Goal: Information Seeking & Learning: Learn about a topic

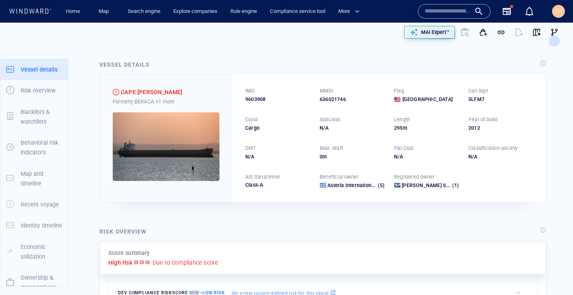
click at [442, 12] on input "text" at bounding box center [448, 11] width 46 height 12
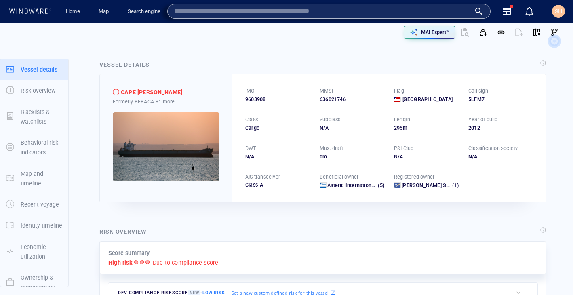
type input "**********"
click at [442, 12] on input "**********" at bounding box center [323, 11] width 298 height 12
click at [329, 8] on input "text" at bounding box center [322, 11] width 297 height 12
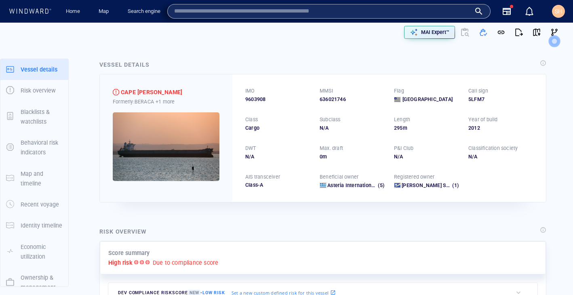
paste input "*******"
type input "*******"
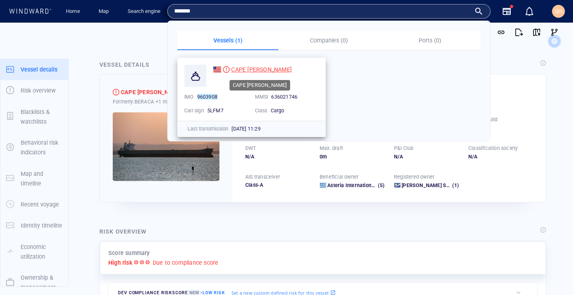
click at [258, 66] on span "CAPE [PERSON_NAME]" at bounding box center [261, 69] width 61 height 6
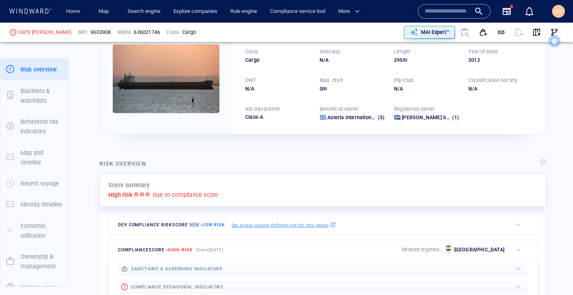
scroll to position [70, 0]
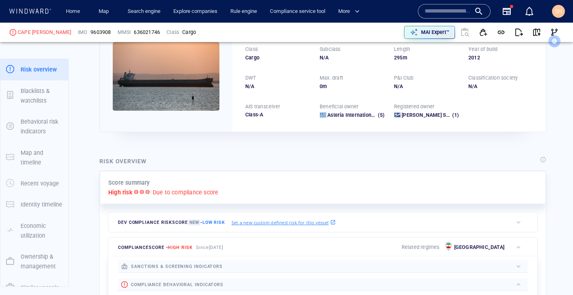
click at [200, 197] on p "Due to compliance score" at bounding box center [186, 193] width 66 height 10
click at [200, 196] on p "Due to compliance score" at bounding box center [186, 193] width 66 height 10
click at [201, 192] on p "Due to compliance score" at bounding box center [186, 193] width 66 height 10
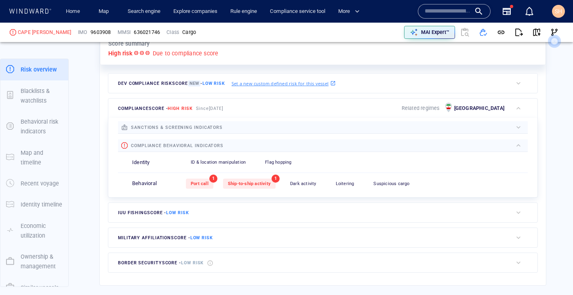
scroll to position [220, 0]
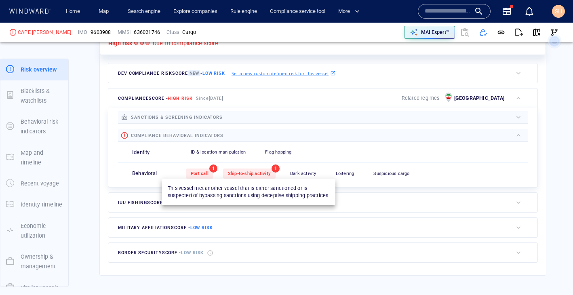
click at [259, 174] on span "Ship-to-ship activity" at bounding box center [249, 173] width 43 height 5
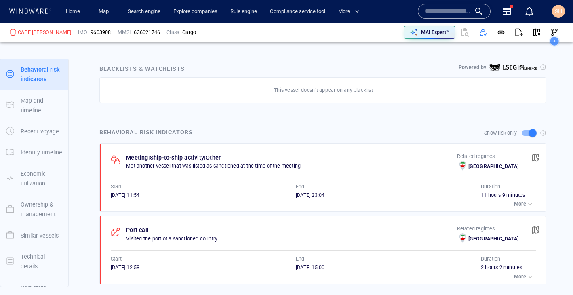
scroll to position [457, 0]
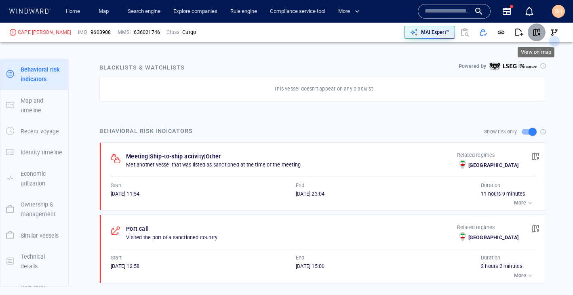
click at [541, 33] on span "button" at bounding box center [537, 32] width 8 height 8
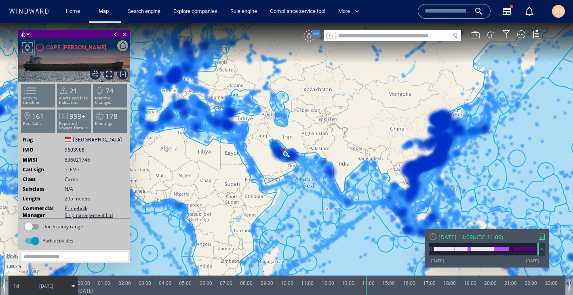
click at [309, 39] on div "VM" at bounding box center [309, 35] width 11 height 11
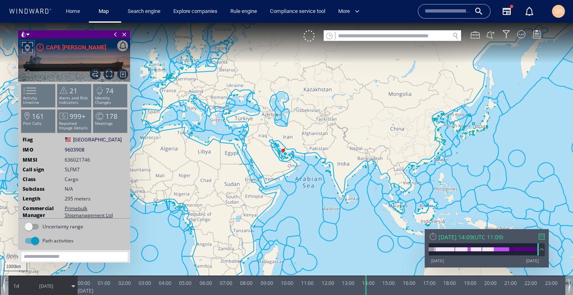
click at [540, 240] on div "[DATE] 14:09 ( UTC 11:09 )" at bounding box center [487, 237] width 116 height 8
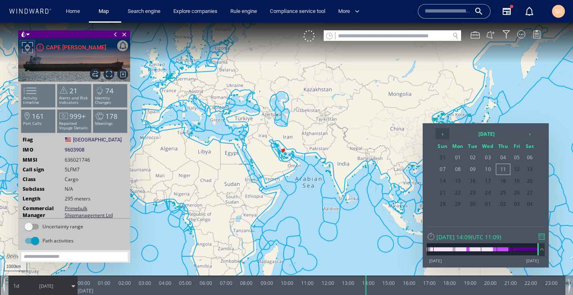
click at [445, 135] on th "‹" at bounding box center [443, 133] width 14 height 11
click at [476, 204] on span "26" at bounding box center [473, 204] width 13 height 11
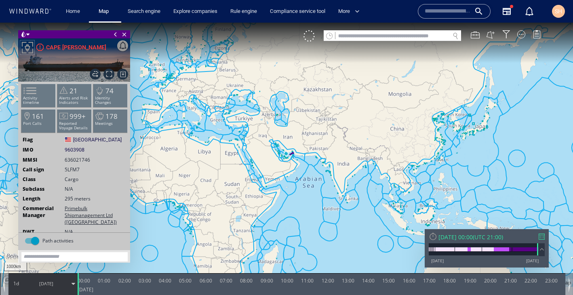
click at [540, 234] on div at bounding box center [542, 237] width 6 height 6
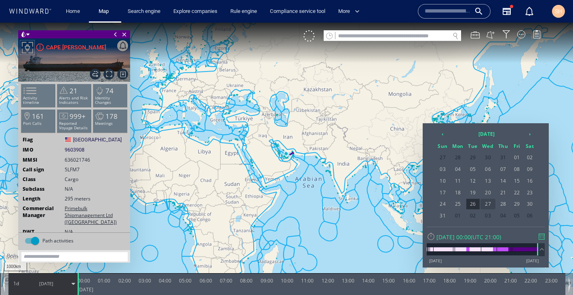
click at [488, 205] on span "27" at bounding box center [488, 204] width 15 height 11
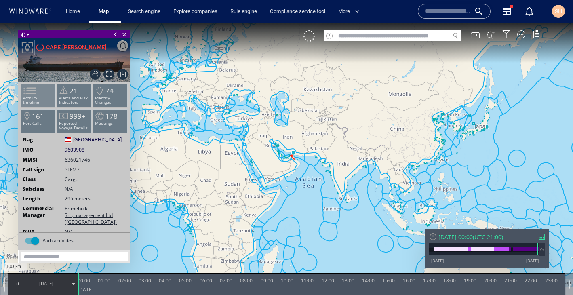
click at [31, 97] on span at bounding box center [25, 91] width 12 height 12
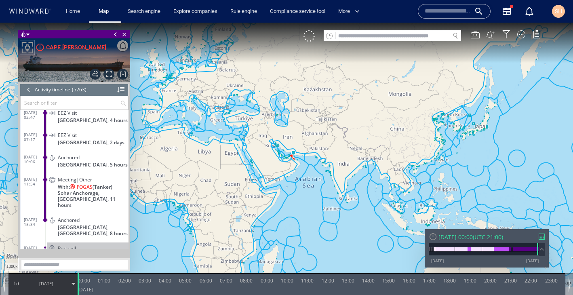
scroll to position [116126, 0]
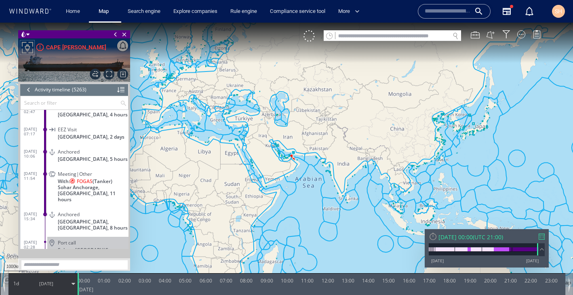
click at [71, 177] on span "Meeting|Other" at bounding box center [75, 174] width 34 height 6
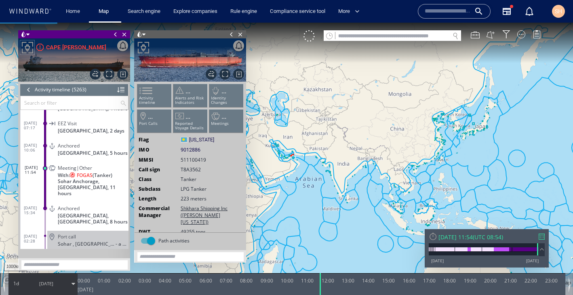
scroll to position [116175, 0]
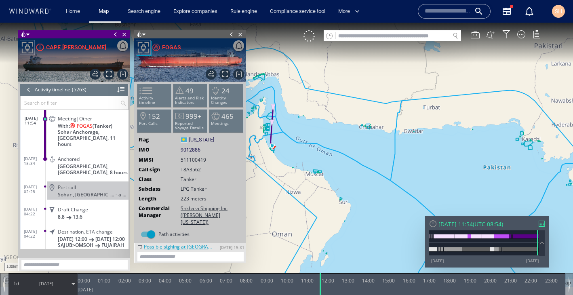
click at [328, 165] on canvas "Map" at bounding box center [286, 155] width 573 height 264
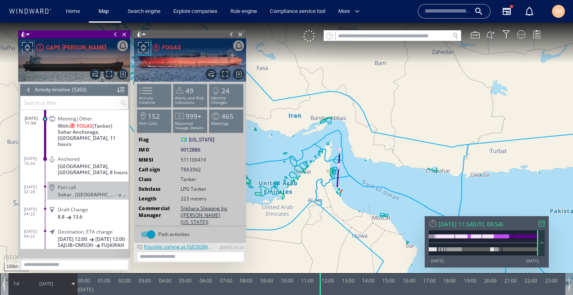
drag, startPoint x: 272, startPoint y: 159, endPoint x: 336, endPoint y: 201, distance: 76.9
click at [337, 201] on canvas "Map" at bounding box center [286, 155] width 573 height 264
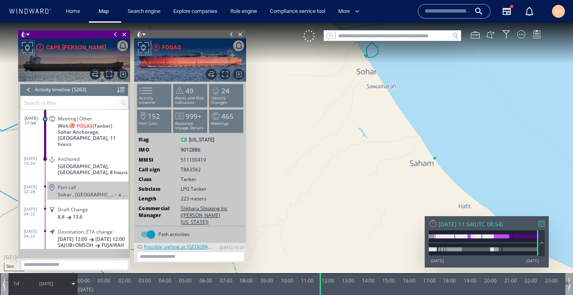
drag, startPoint x: 341, startPoint y: 111, endPoint x: 342, endPoint y: 147, distance: 35.6
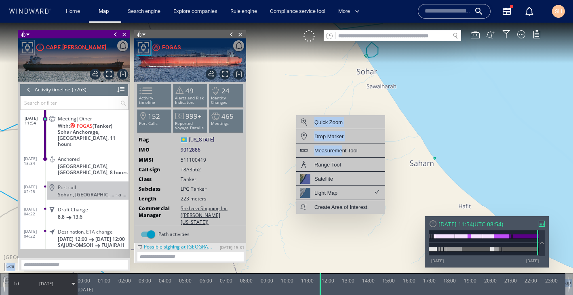
drag, startPoint x: 342, startPoint y: 146, endPoint x: 406, endPoint y: 61, distance: 106.0
click at [406, 62] on div "5km © Mapbox © OpenStreetMap Improve this map Quick Zoom Drop Marker Measuremen…" at bounding box center [286, 155] width 573 height 264
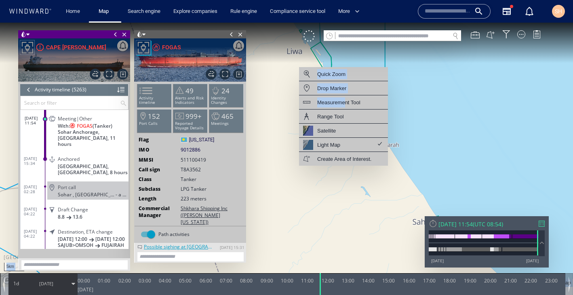
drag, startPoint x: 403, startPoint y: 85, endPoint x: 406, endPoint y: 144, distance: 58.7
click at [406, 144] on canvas "Map" at bounding box center [286, 155] width 573 height 264
click at [429, 144] on canvas "Map" at bounding box center [286, 155] width 573 height 264
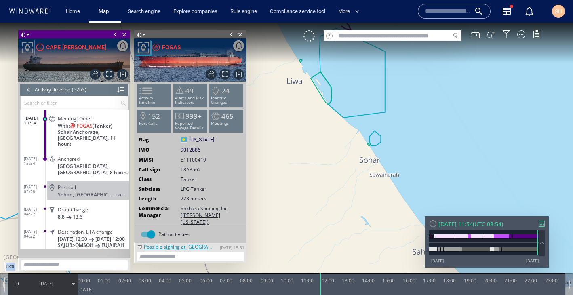
drag, startPoint x: 400, startPoint y: 118, endPoint x: 401, endPoint y: 177, distance: 59.4
click at [401, 177] on canvas "Map" at bounding box center [286, 155] width 573 height 264
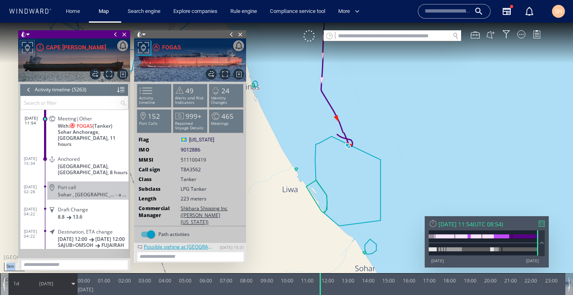
drag, startPoint x: 412, startPoint y: 109, endPoint x: 409, endPoint y: 188, distance: 79.3
click at [409, 188] on canvas "Map" at bounding box center [286, 155] width 573 height 264
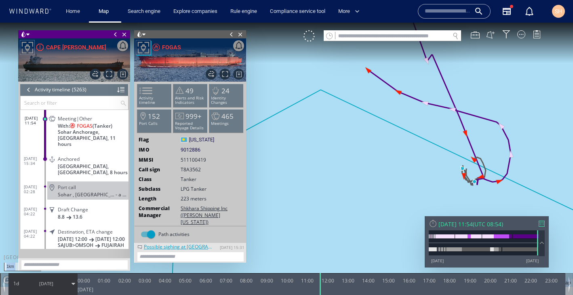
drag, startPoint x: 384, startPoint y: 160, endPoint x: 278, endPoint y: 165, distance: 106.5
click at [278, 165] on canvas "Map" at bounding box center [286, 155] width 573 height 264
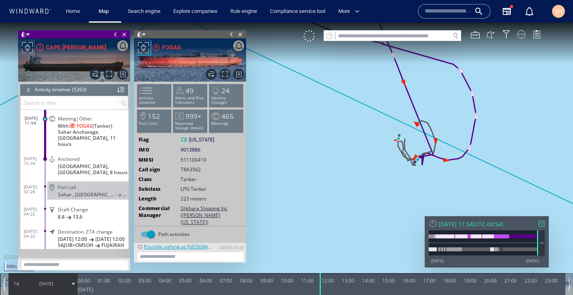
drag, startPoint x: 313, startPoint y: 176, endPoint x: 257, endPoint y: 159, distance: 59.0
click at [257, 159] on canvas "Map" at bounding box center [286, 155] width 573 height 264
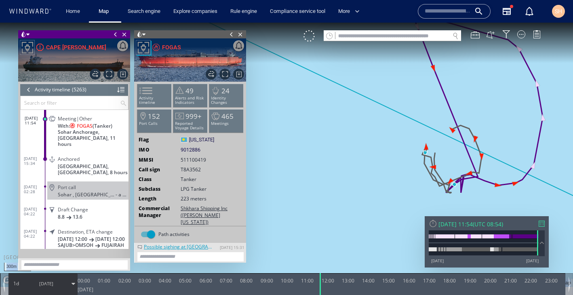
drag, startPoint x: 334, startPoint y: 173, endPoint x: 280, endPoint y: 171, distance: 54.6
click at [280, 171] on canvas "Map" at bounding box center [286, 155] width 573 height 264
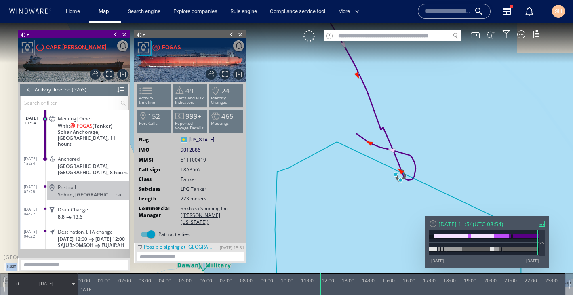
drag, startPoint x: 390, startPoint y: 197, endPoint x: 390, endPoint y: 187, distance: 9.3
click at [390, 187] on canvas "Map" at bounding box center [286, 155] width 573 height 264
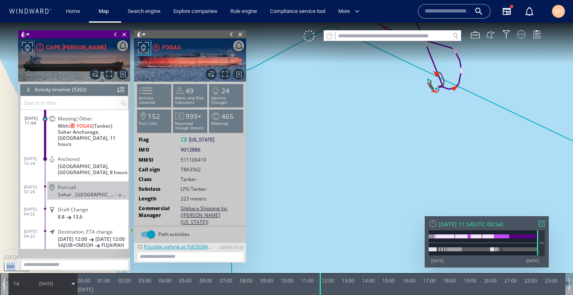
drag, startPoint x: 438, startPoint y: 108, endPoint x: 431, endPoint y: 150, distance: 43.5
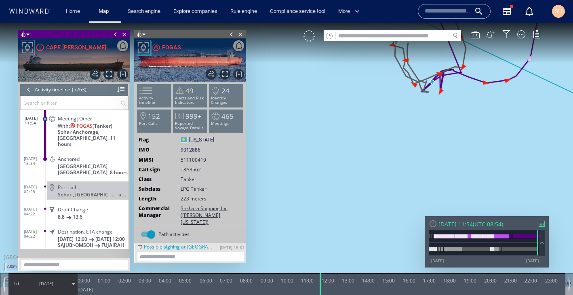
drag, startPoint x: 438, startPoint y: 118, endPoint x: 436, endPoint y: 173, distance: 54.6
click at [436, 173] on canvas "Map" at bounding box center [286, 155] width 573 height 264
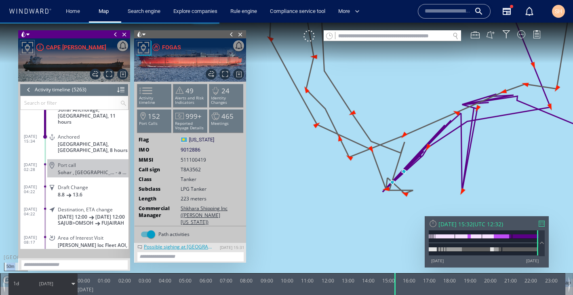
scroll to position [116220, 0]
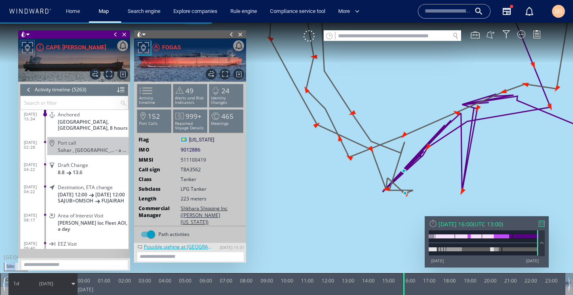
drag, startPoint x: 323, startPoint y: 285, endPoint x: 405, endPoint y: 301, distance: 83.6
click at [405, 295] on html "50m © Mapbox © OpenStreetMap Improve this map 0 0 23:00 [DATE] 00:00 01:00 02:0…" at bounding box center [286, 159] width 573 height 273
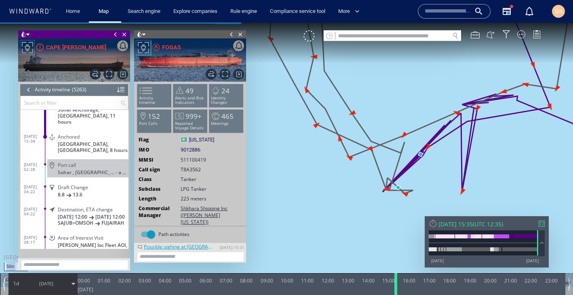
scroll to position [116220, 0]
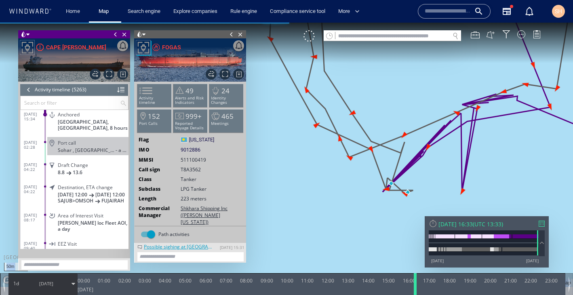
drag, startPoint x: 405, startPoint y: 285, endPoint x: 417, endPoint y: 287, distance: 11.8
click at [417, 287] on div at bounding box center [417, 284] width 8 height 22
click at [25, 89] on div at bounding box center [28, 90] width 9 height 12
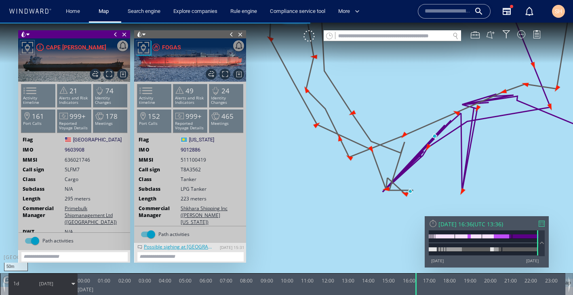
click at [68, 182] on ww-ship-dashboard-identity "Flag [GEOGRAPHIC_DATA] [GEOGRAPHIC_DATA] IMO 9603908 9603908 MMSI [PHONE_NUMBER…" at bounding box center [75, 214] width 112 height 157
click at [72, 179] on span "Cargo" at bounding box center [72, 179] width 14 height 7
click at [66, 178] on span "Cargo" at bounding box center [72, 179] width 14 height 7
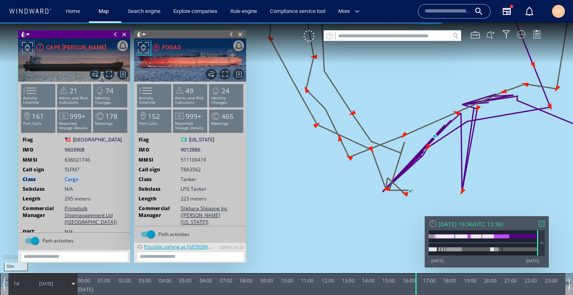
click at [66, 178] on span "Cargo" at bounding box center [72, 179] width 14 height 7
click at [86, 178] on div "Class Cargo" at bounding box center [75, 179] width 112 height 7
click at [75, 180] on span "Cargo" at bounding box center [72, 179] width 14 height 7
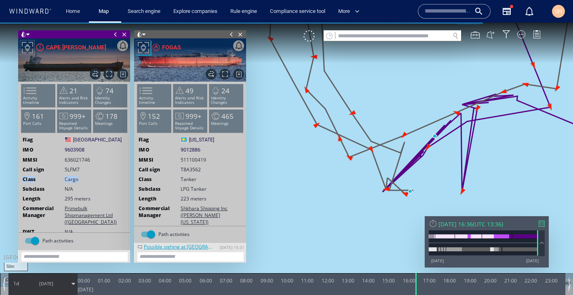
click at [75, 180] on span "Cargo" at bounding box center [72, 179] width 14 height 7
click at [88, 176] on div "Class Cargo" at bounding box center [75, 179] width 112 height 7
drag, startPoint x: 82, startPoint y: 181, endPoint x: 21, endPoint y: 180, distance: 61.1
click at [21, 180] on div "Class Cargo" at bounding box center [75, 179] width 112 height 7
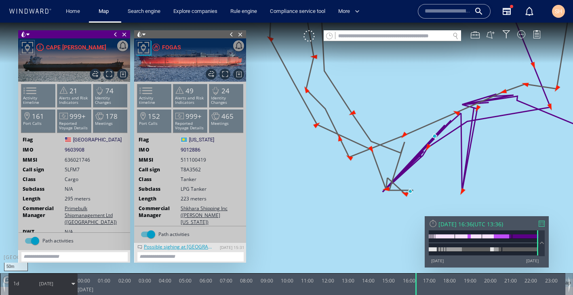
click at [189, 181] on span "Tanker" at bounding box center [189, 179] width 16 height 7
click at [189, 188] on span "LPG Tanker" at bounding box center [194, 189] width 26 height 7
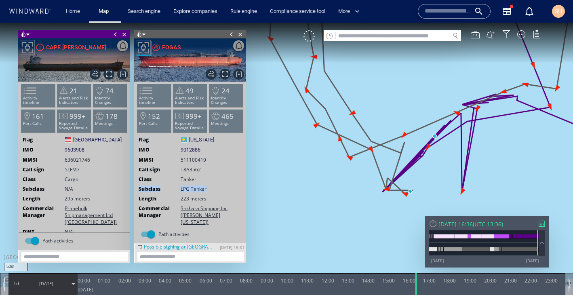
click at [196, 186] on span "LPG Tanker" at bounding box center [194, 189] width 26 height 7
drag, startPoint x: 180, startPoint y: 188, endPoint x: 217, endPoint y: 193, distance: 37.6
click at [217, 193] on ww-ship-dashboard-identity "Flag [US_STATE][GEOGRAPHIC_DATA][US_STATE] IMO 9012886 9012886 MMSI [PHONE_NUMB…" at bounding box center [191, 214] width 112 height 157
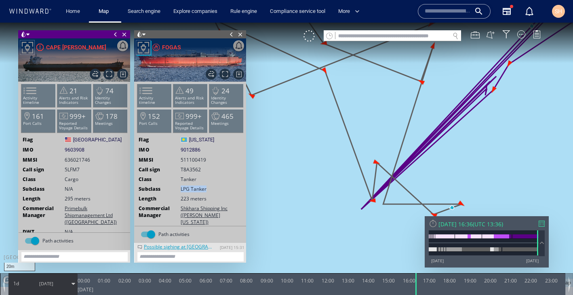
drag, startPoint x: 368, startPoint y: 194, endPoint x: 368, endPoint y: 220, distance: 26.3
click at [368, 220] on canvas "Map" at bounding box center [286, 155] width 573 height 264
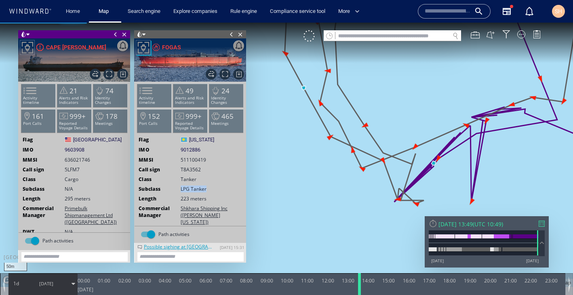
drag, startPoint x: 418, startPoint y: 290, endPoint x: 368, endPoint y: 282, distance: 51.3
click at [365, 282] on div at bounding box center [361, 284] width 8 height 22
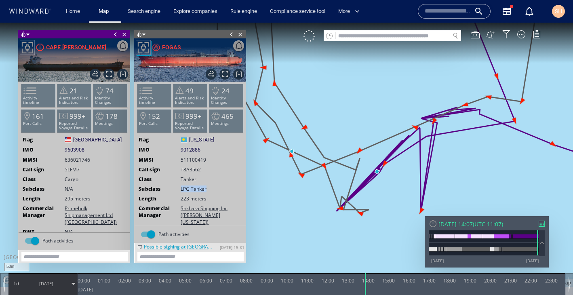
drag, startPoint x: 370, startPoint y: 180, endPoint x: 394, endPoint y: 194, distance: 27.9
click at [394, 194] on canvas "Map" at bounding box center [286, 155] width 573 height 264
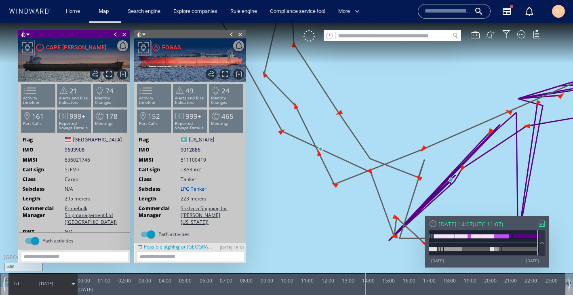
drag, startPoint x: 339, startPoint y: 192, endPoint x: 385, endPoint y: 192, distance: 45.3
click at [385, 192] on canvas "Map" at bounding box center [286, 155] width 573 height 264
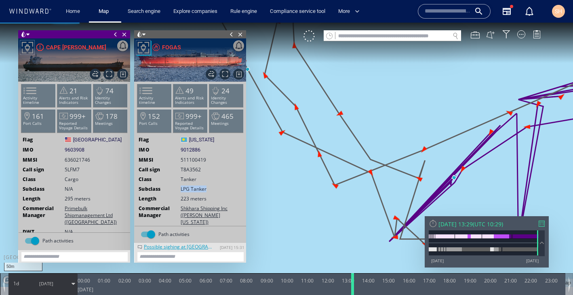
drag, startPoint x: 367, startPoint y: 285, endPoint x: 354, endPoint y: 285, distance: 12.9
click at [355, 286] on div at bounding box center [354, 284] width 8 height 22
drag, startPoint x: 355, startPoint y: 283, endPoint x: 431, endPoint y: 302, distance: 79.2
click at [431, 295] on html "50m © Mapbox © OpenStreetMap Improve this map 0 0 23:00 [DATE] 00:00 01:00 02:0…" at bounding box center [286, 159] width 573 height 273
drag, startPoint x: 429, startPoint y: 277, endPoint x: 471, endPoint y: 294, distance: 45.6
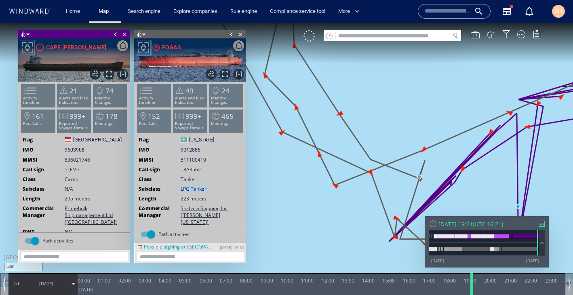
click at [471, 294] on div at bounding box center [473, 284] width 8 height 22
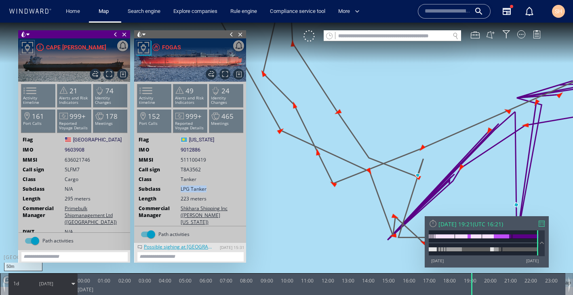
drag, startPoint x: 465, startPoint y: 196, endPoint x: 421, endPoint y: 156, distance: 59.9
click at [421, 156] on canvas "Map" at bounding box center [286, 155] width 573 height 264
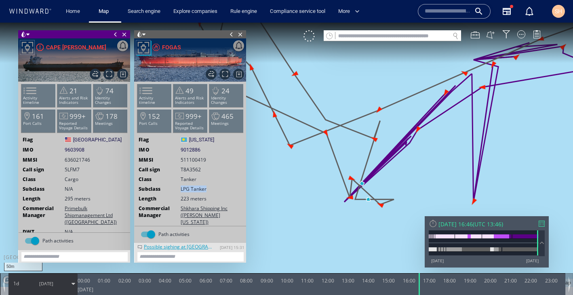
drag, startPoint x: 476, startPoint y: 287, endPoint x: 424, endPoint y: 304, distance: 55.5
click at [424, 295] on html "50m © Mapbox © OpenStreetMap Improve this map 0 0 23:00 [DATE] 00:00 01:00 02:0…" at bounding box center [286, 159] width 573 height 273
drag, startPoint x: 418, startPoint y: 287, endPoint x: 403, endPoint y: 282, distance: 16.6
click at [403, 282] on div at bounding box center [404, 284] width 8 height 22
click at [310, 36] on div at bounding box center [309, 35] width 11 height 11
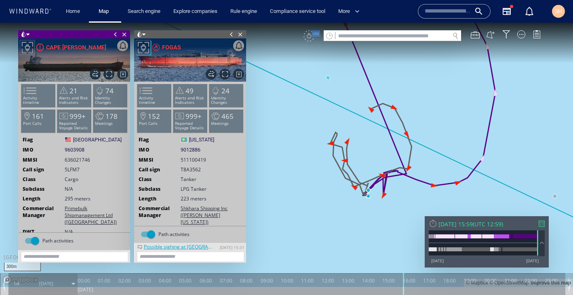
drag, startPoint x: 378, startPoint y: 222, endPoint x: 386, endPoint y: 201, distance: 22.2
click at [386, 201] on canvas "Map" at bounding box center [286, 155] width 573 height 264
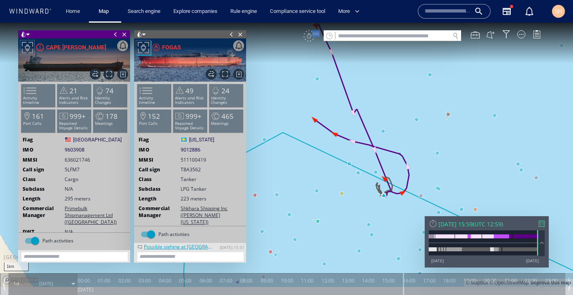
drag, startPoint x: 389, startPoint y: 232, endPoint x: 380, endPoint y: 207, distance: 26.2
click at [380, 207] on canvas "Map" at bounding box center [286, 155] width 573 height 264
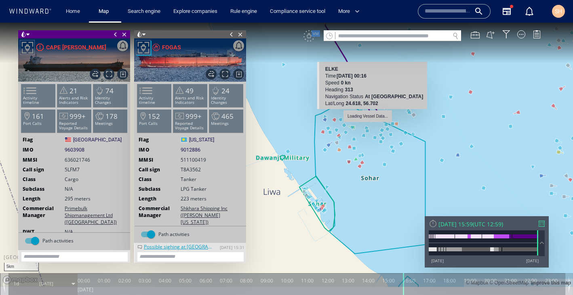
drag, startPoint x: 352, startPoint y: 220, endPoint x: 357, endPoint y: 149, distance: 71.4
click at [357, 149] on canvas "Map" at bounding box center [286, 155] width 573 height 264
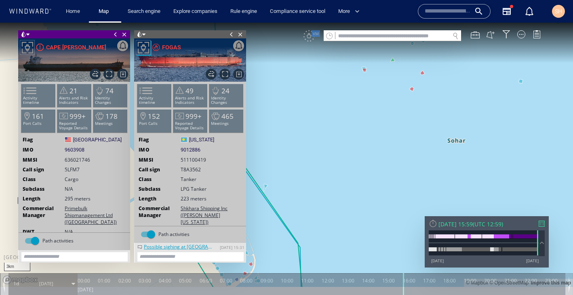
drag, startPoint x: 485, startPoint y: 87, endPoint x: 472, endPoint y: 154, distance: 68.8
click at [472, 154] on canvas "Map" at bounding box center [286, 155] width 573 height 264
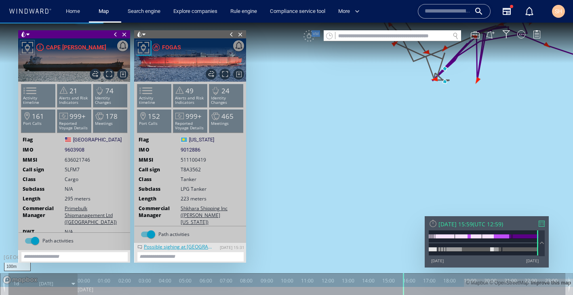
drag, startPoint x: 442, startPoint y: 93, endPoint x: 440, endPoint y: 137, distance: 44.1
click at [440, 137] on canvas "Map" at bounding box center [286, 155] width 573 height 264
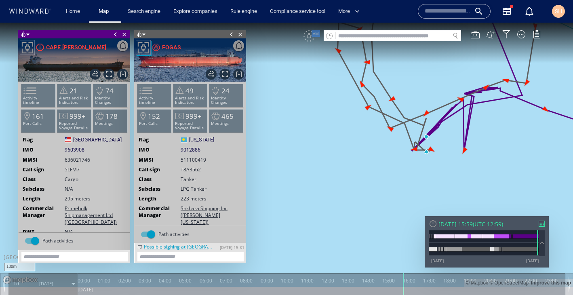
drag, startPoint x: 469, startPoint y: 142, endPoint x: 444, endPoint y: 179, distance: 44.4
click at [444, 179] on canvas "Map" at bounding box center [286, 155] width 573 height 264
